Goal: Information Seeking & Learning: Compare options

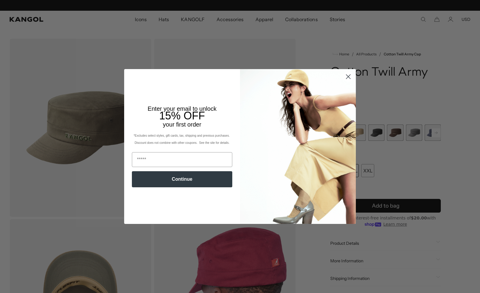
scroll to position [0, 122]
